Goal: Entertainment & Leisure: Consume media (video, audio)

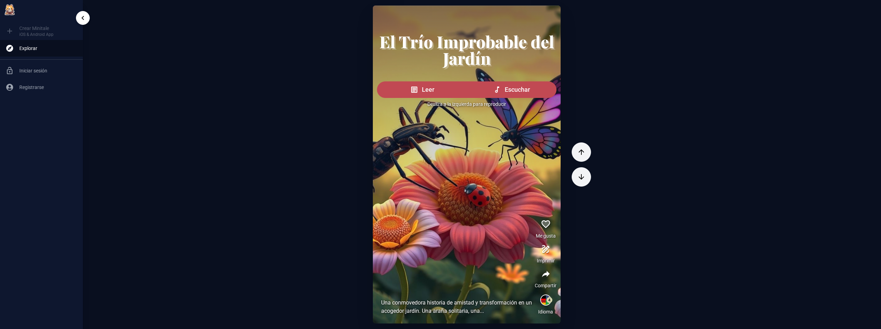
click at [22, 31] on ul "Crear Minitale iOS & Android App Explorar Iniciar sesión Registrarse" at bounding box center [41, 58] width 83 height 79
click at [9, 30] on ul "Crear Minitale iOS & Android App Explorar Iniciar sesión Registrarse" at bounding box center [41, 58] width 83 height 79
click at [84, 18] on icon "sidebar toggle" at bounding box center [83, 18] width 8 height 8
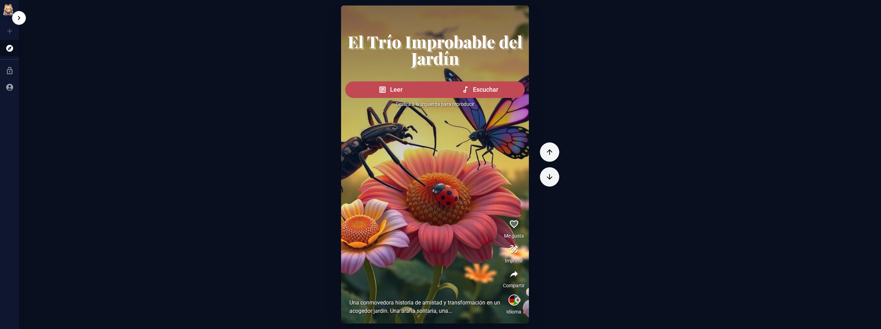
click at [20, 19] on icon "sidebar toggle" at bounding box center [19, 18] width 8 height 8
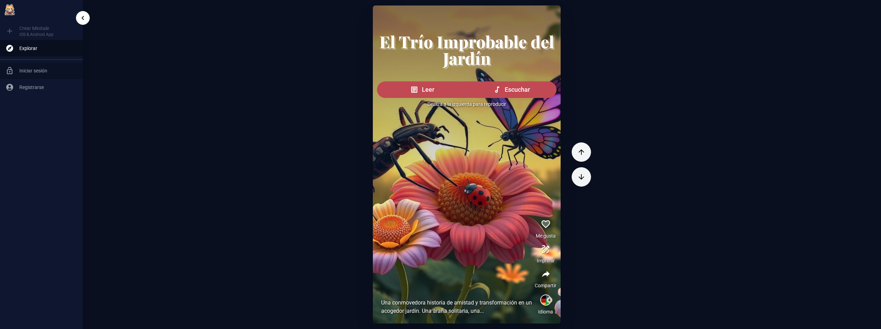
click at [32, 70] on span "Iniciar sesión" at bounding box center [48, 70] width 58 height 7
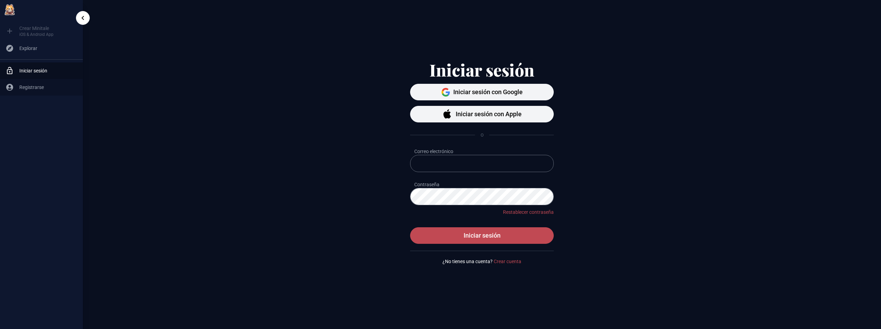
click at [35, 90] on span "Registrarse" at bounding box center [48, 87] width 58 height 7
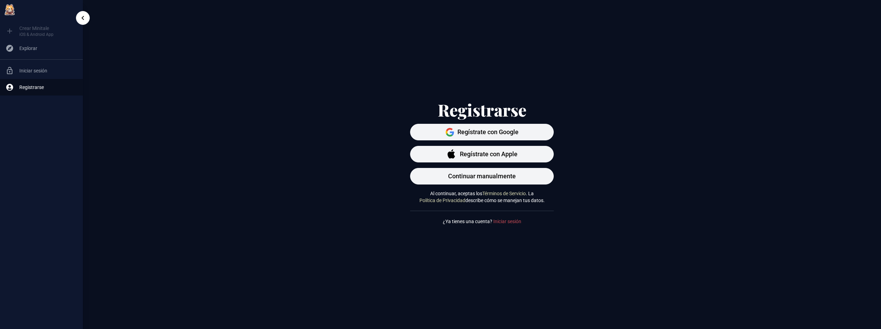
click at [9, 10] on img at bounding box center [10, 10] width 14 height 14
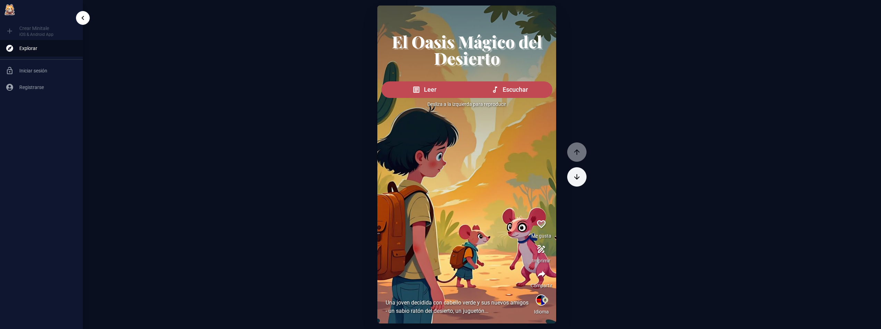
click at [180, 155] on div "El Oasis Mágico del Desierto [PERSON_NAME] Desliza a la izquierda para reproduc…" at bounding box center [482, 165] width 798 height 318
click at [575, 175] on icon "button" at bounding box center [576, 177] width 8 height 8
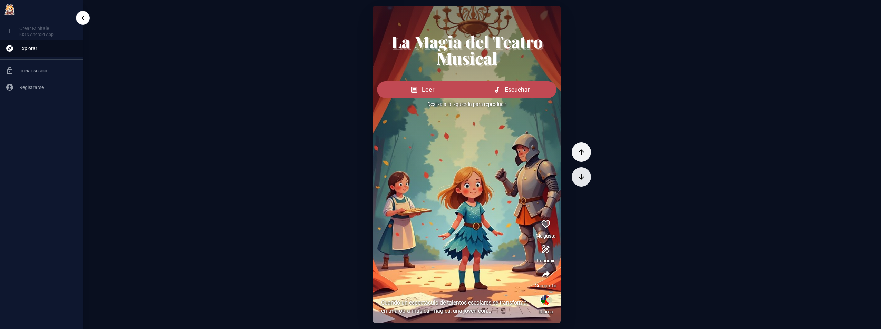
click at [577, 175] on icon "button" at bounding box center [581, 177] width 8 height 8
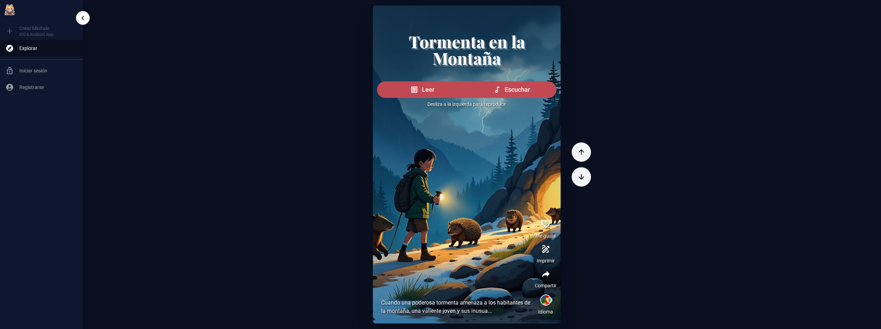
click at [484, 174] on div at bounding box center [467, 117] width 188 height 223
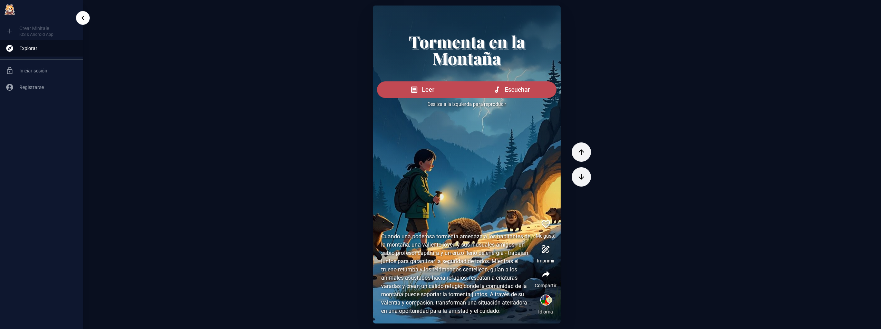
drag, startPoint x: 484, startPoint y: 175, endPoint x: 449, endPoint y: 176, distance: 35.5
click at [449, 176] on div at bounding box center [467, 117] width 188 height 223
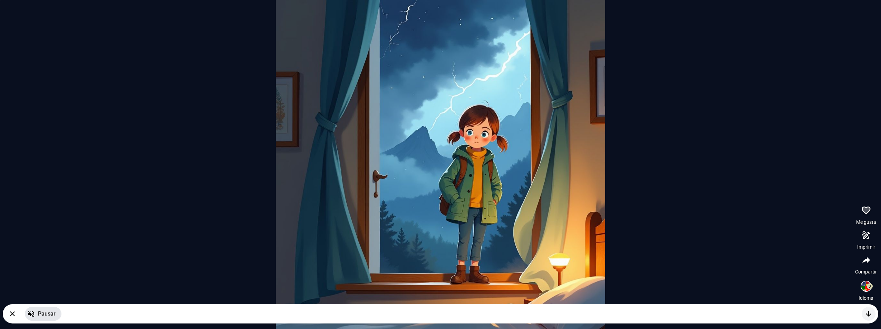
click at [31, 313] on icon "button" at bounding box center [31, 314] width 8 height 8
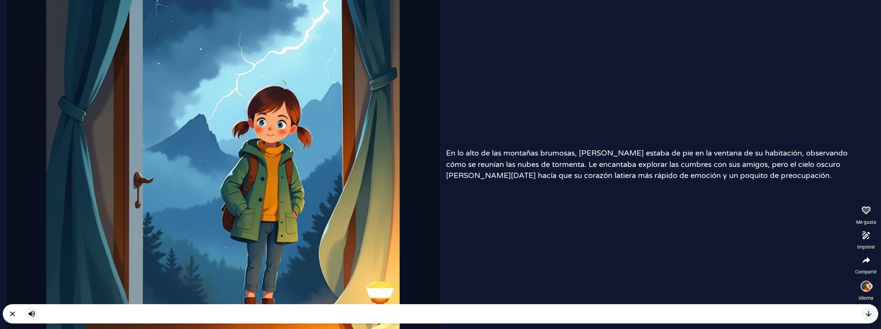
click at [594, 217] on div "En lo alto de las montañas brumosas, [PERSON_NAME] estaba de pie en la ventana …" at bounding box center [440, 164] width 881 height 329
click at [526, 245] on div "En lo alto de las montañas brumosas, [PERSON_NAME] estaba de pie en la ventana …" at bounding box center [440, 164] width 881 height 329
click at [169, 252] on picture at bounding box center [222, 165] width 353 height 434
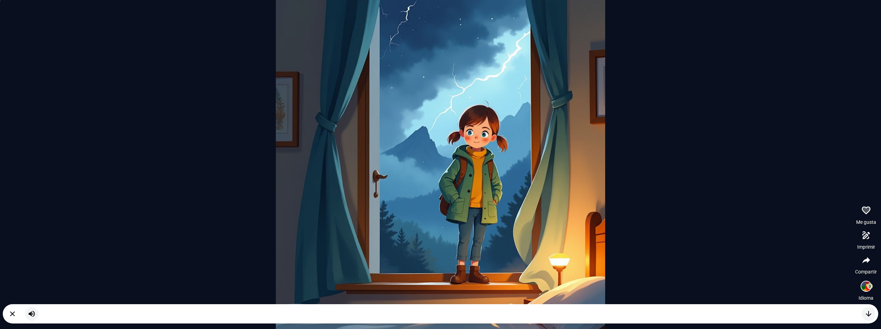
click at [468, 233] on picture at bounding box center [440, 164] width 329 height 329
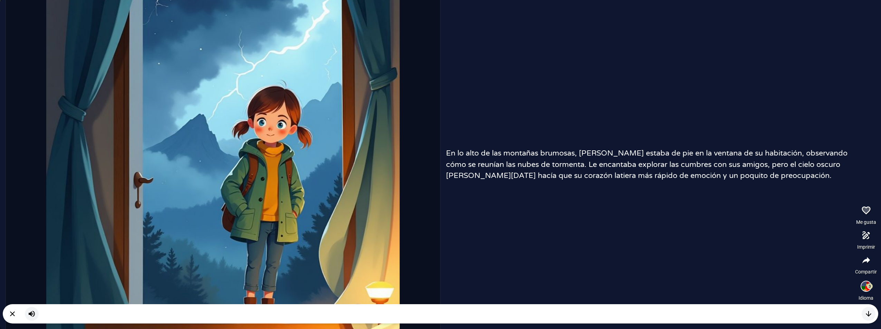
click at [468, 233] on div "En lo alto de las montañas brumosas, [PERSON_NAME] estaba de pie en la ventana …" at bounding box center [440, 164] width 881 height 329
click at [278, 209] on picture at bounding box center [222, 165] width 353 height 434
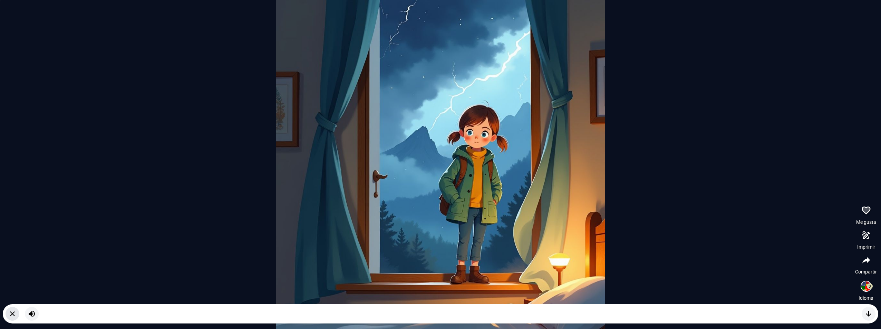
click at [11, 314] on icon "button" at bounding box center [12, 314] width 8 height 8
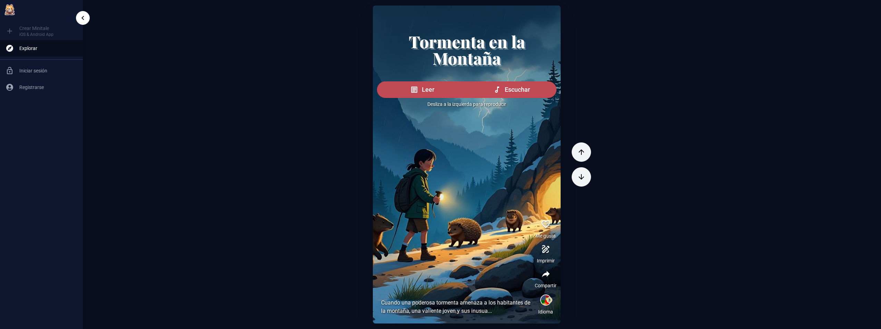
drag, startPoint x: 500, startPoint y: 148, endPoint x: 385, endPoint y: 155, distance: 115.4
click at [385, 155] on div at bounding box center [467, 117] width 188 height 223
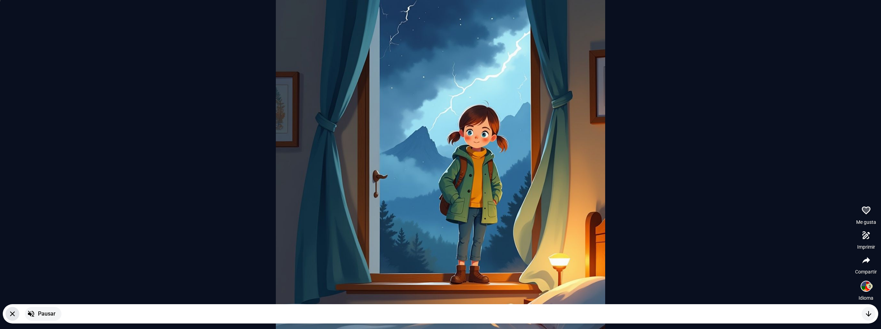
click at [11, 313] on icon "button" at bounding box center [12, 314] width 5 height 5
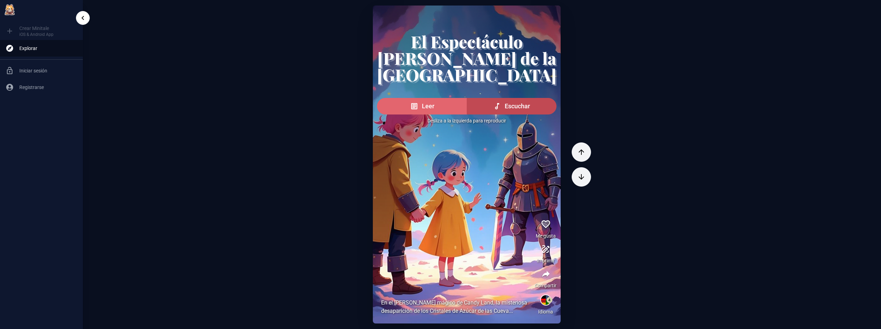
click at [418, 106] on icon "button" at bounding box center [414, 106] width 8 height 8
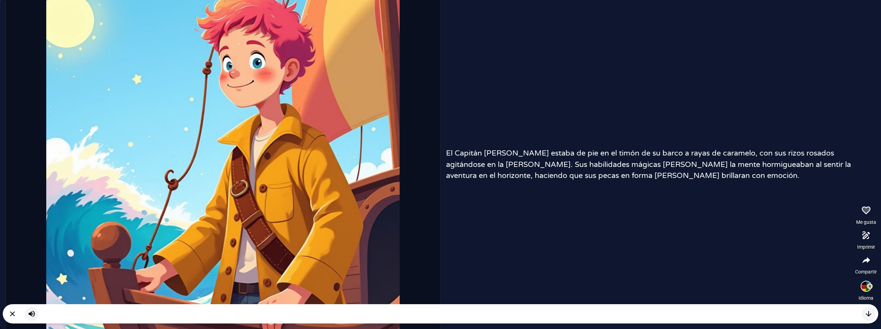
click at [630, 213] on div "El Capitán [PERSON_NAME] estaba de pie en el timón de su barco a rayas de caram…" at bounding box center [440, 164] width 881 height 329
click at [583, 218] on div "El Capitán [PERSON_NAME] estaba de pie en el timón de su barco a rayas de caram…" at bounding box center [440, 164] width 881 height 329
click at [531, 159] on p "El Capitán [PERSON_NAME] estaba de pie en el timón de su barco a rayas de caram…" at bounding box center [651, 164] width 410 height 33
click at [341, 182] on picture at bounding box center [222, 165] width 353 height 434
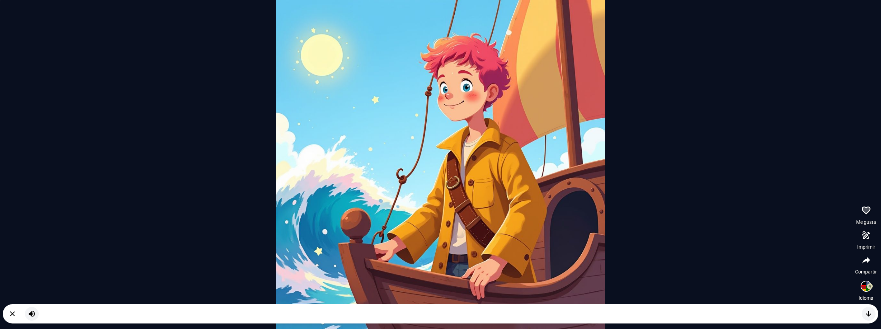
click at [343, 183] on picture at bounding box center [440, 164] width 329 height 329
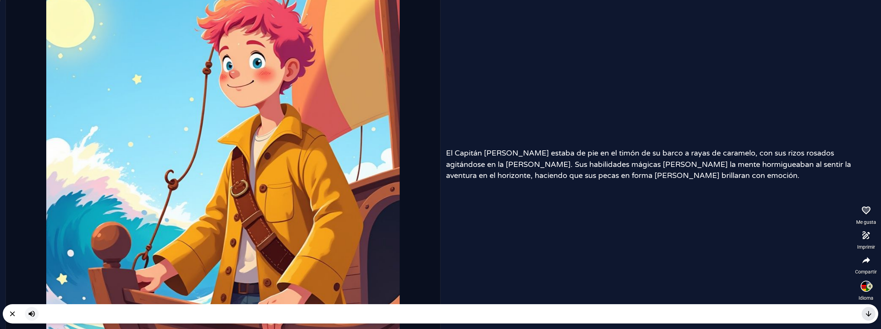
click at [870, 314] on icon "button" at bounding box center [868, 314] width 6 height 6
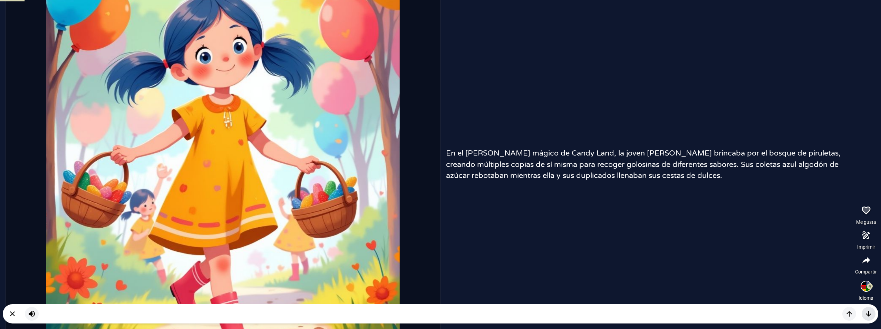
click at [870, 314] on icon "button" at bounding box center [868, 314] width 6 height 6
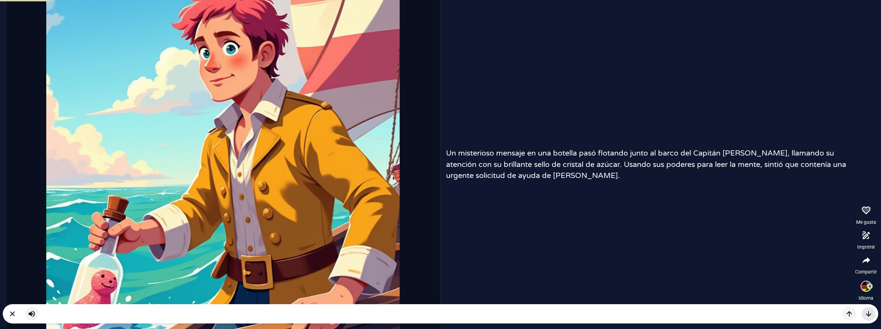
click at [870, 314] on icon "button" at bounding box center [868, 314] width 6 height 6
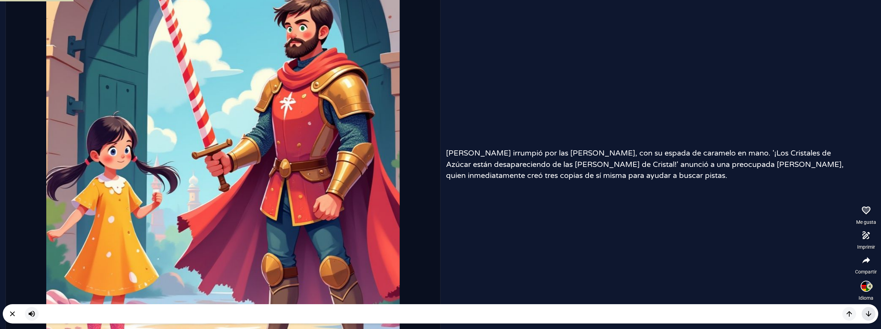
click at [870, 314] on icon "button" at bounding box center [868, 314] width 6 height 6
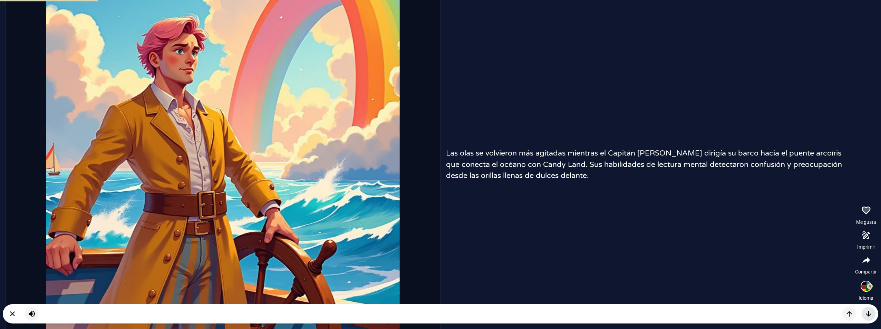
click at [870, 314] on icon "button" at bounding box center [868, 314] width 6 height 6
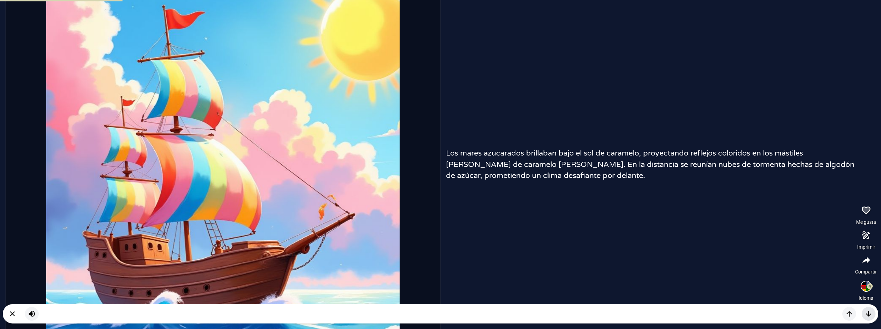
click at [870, 314] on icon "button" at bounding box center [868, 314] width 6 height 6
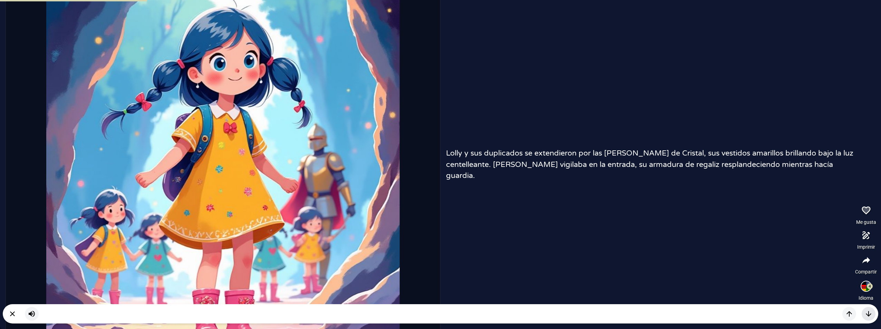
click at [870, 314] on icon "button" at bounding box center [868, 314] width 6 height 6
